Goal: Information Seeking & Learning: Learn about a topic

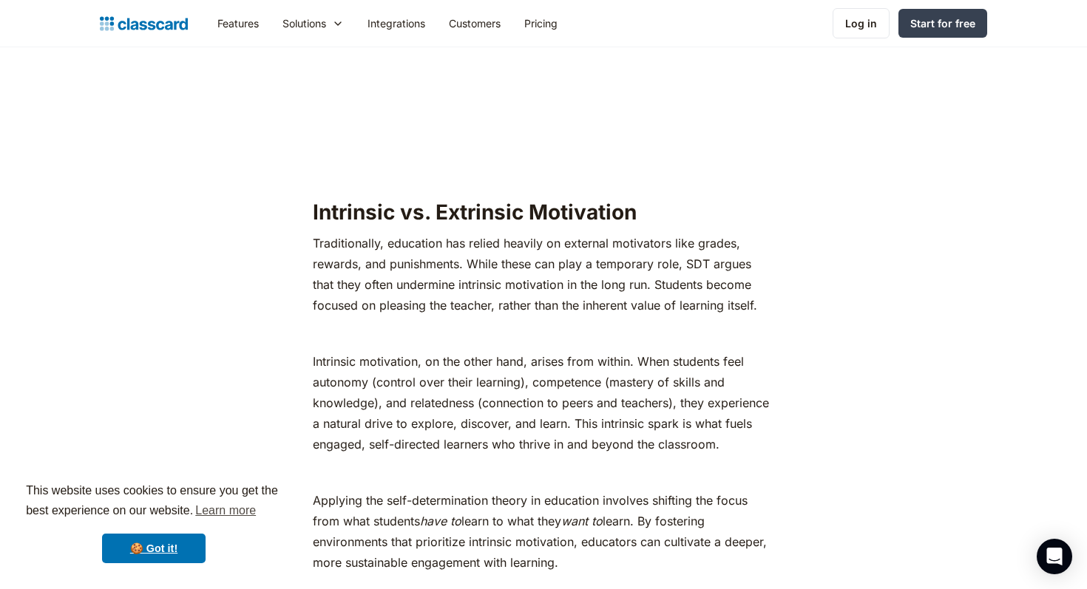
scroll to position [1591, 0]
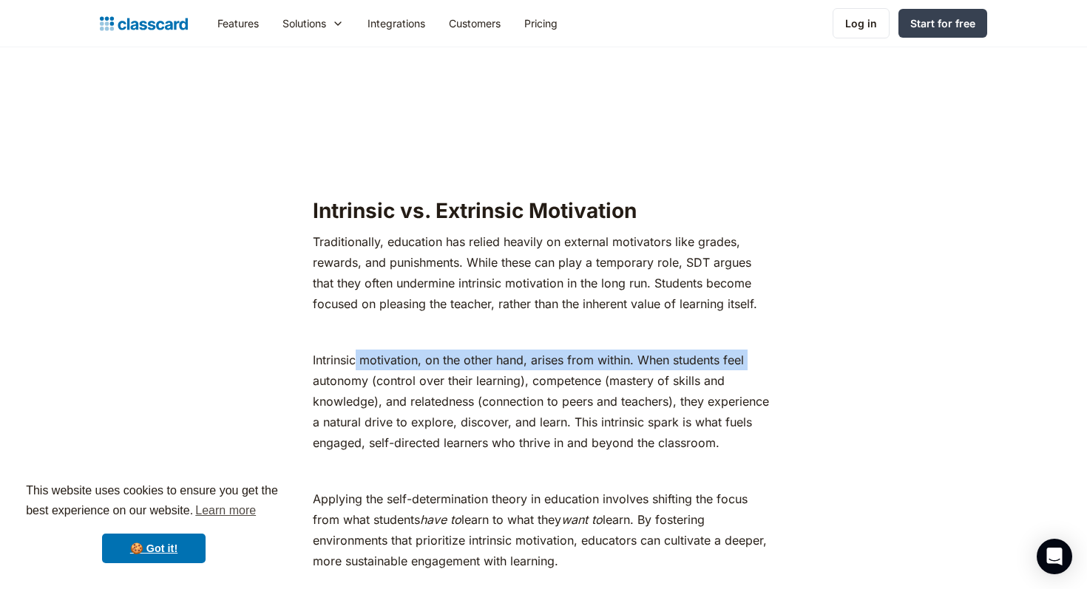
drag, startPoint x: 306, startPoint y: 361, endPoint x: 359, endPoint y: 348, distance: 54.7
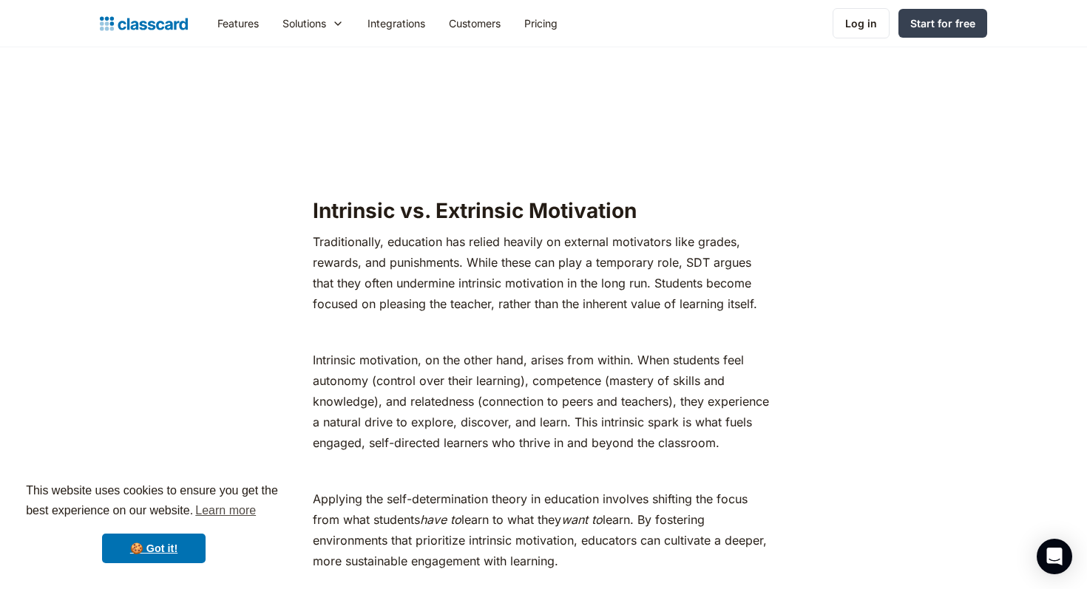
click at [398, 378] on p "Intrinsic motivation, on the other hand, arises from within. When students feel…" at bounding box center [543, 402] width 461 height 104
drag, startPoint x: 373, startPoint y: 359, endPoint x: 524, endPoint y: 362, distance: 151.6
click at [524, 362] on p "Intrinsic motivation, on the other hand, arises from within. When students feel…" at bounding box center [543, 402] width 461 height 104
drag, startPoint x: 521, startPoint y: 359, endPoint x: 382, endPoint y: 358, distance: 139.0
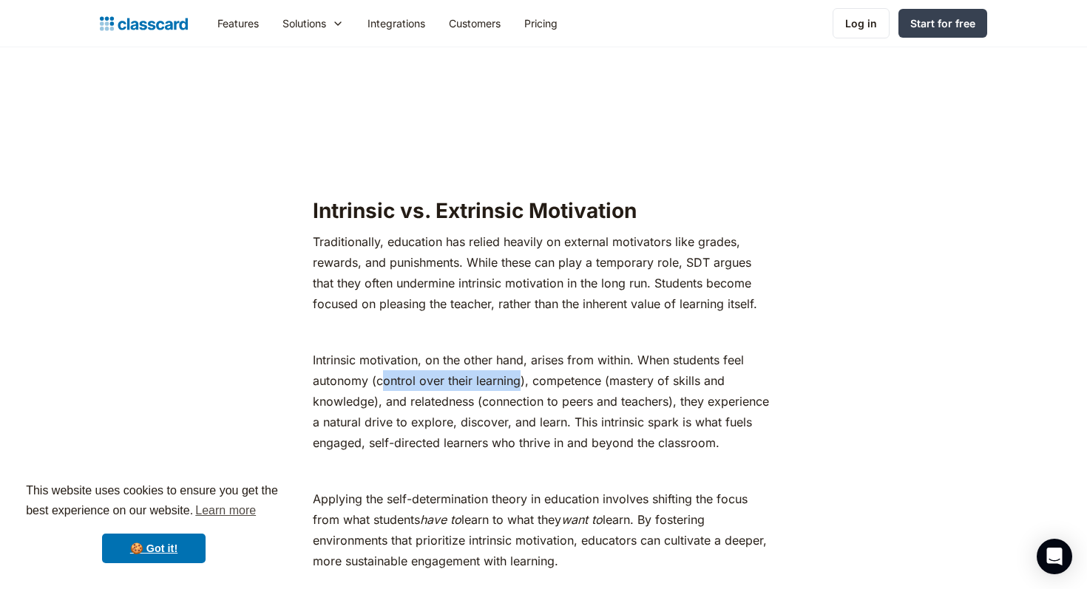
click at [382, 358] on p "Intrinsic motivation, on the other hand, arises from within. When students feel…" at bounding box center [543, 402] width 461 height 104
copy p "control over their learning"
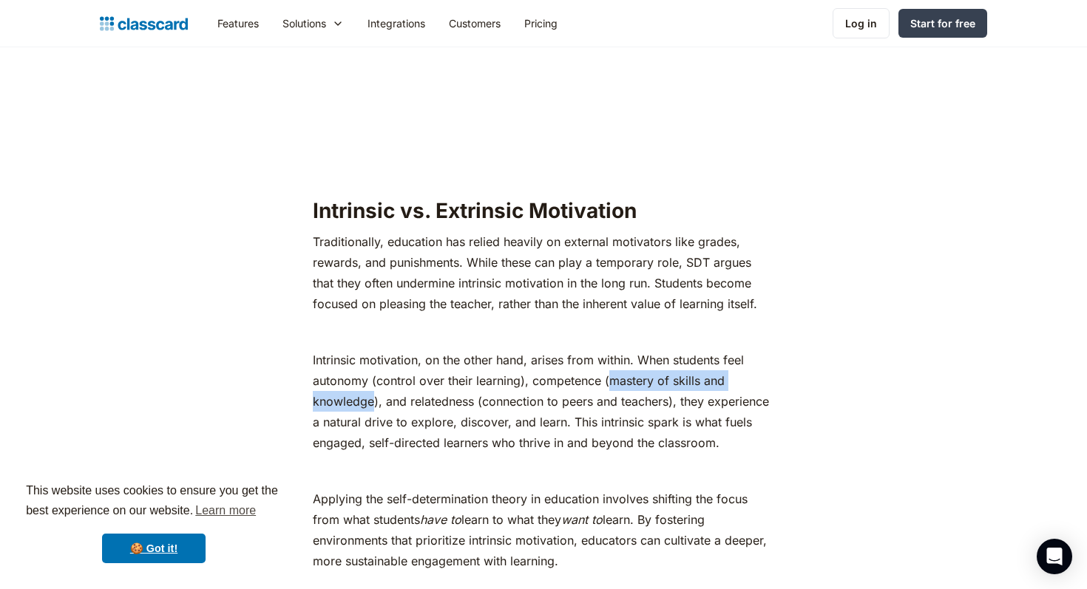
drag, startPoint x: 611, startPoint y: 362, endPoint x: 373, endPoint y: 379, distance: 238.0
click at [373, 379] on p "Intrinsic motivation, on the other hand, arises from within. When students feel…" at bounding box center [543, 402] width 461 height 104
copy p "mastery of skills and knowledge"
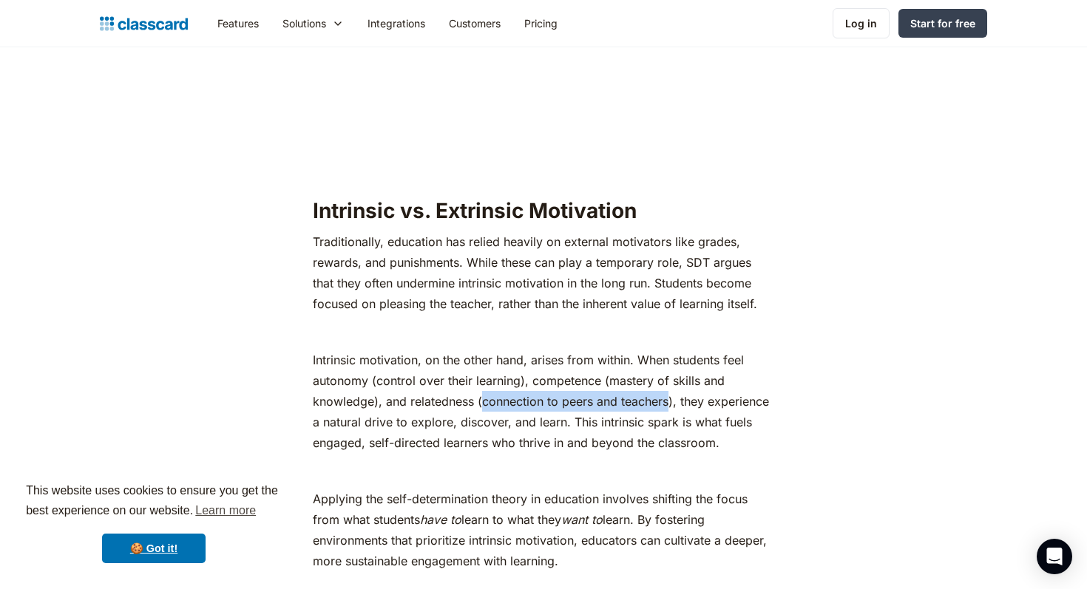
drag, startPoint x: 482, startPoint y: 383, endPoint x: 670, endPoint y: 379, distance: 187.9
click at [670, 379] on p "Intrinsic motivation, on the other hand, arises from within. When students feel…" at bounding box center [543, 402] width 461 height 104
copy p "connection to peers and teachers"
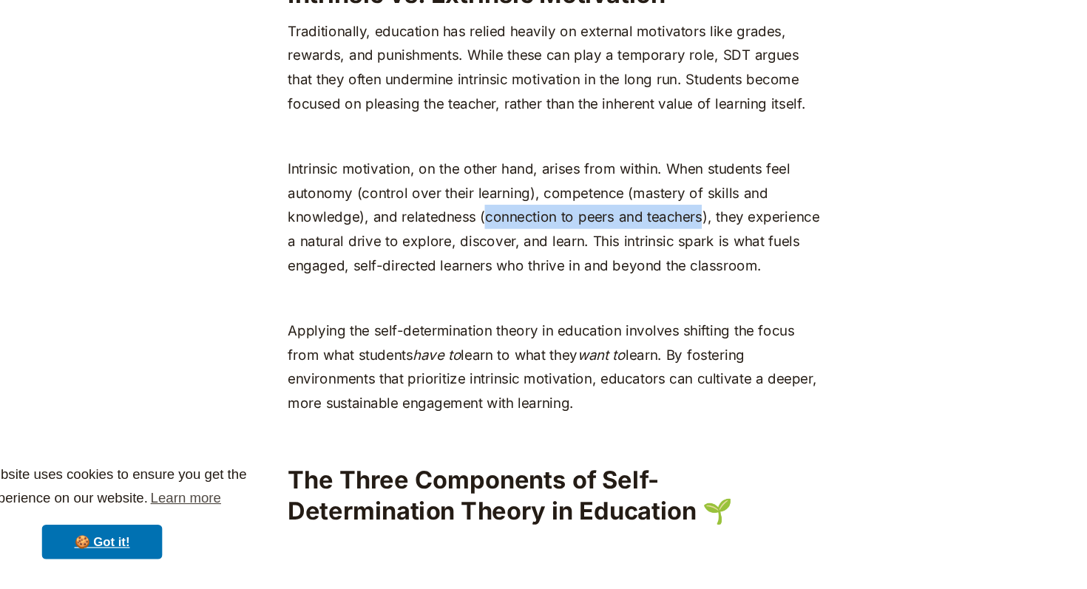
scroll to position [1802, 0]
